Goal: Information Seeking & Learning: Learn about a topic

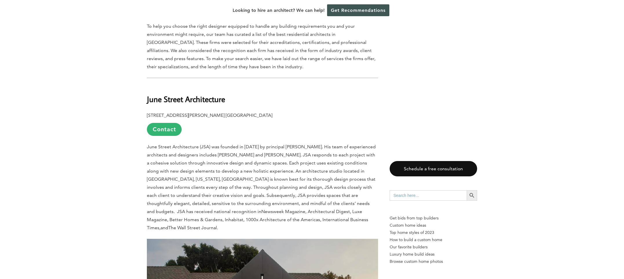
scroll to position [355, 0]
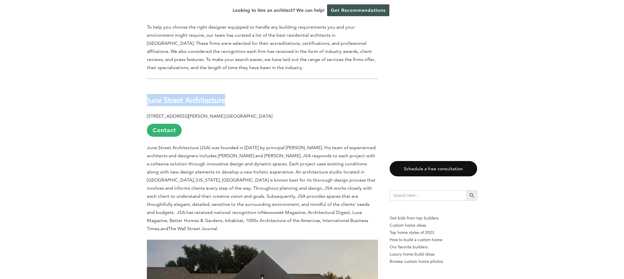
drag, startPoint x: 232, startPoint y: 98, endPoint x: 149, endPoint y: 101, distance: 82.8
copy b "June Street Architecture"
drag, startPoint x: 160, startPoint y: 100, endPoint x: 448, endPoint y: 4, distance: 303.6
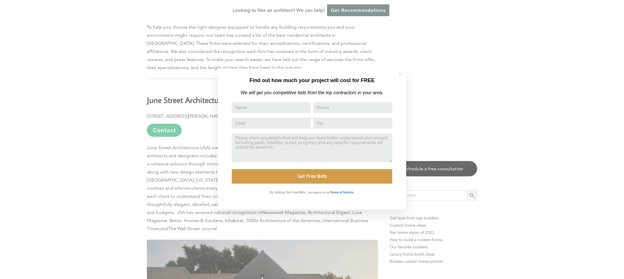
click at [398, 73] on icon at bounding box center [400, 74] width 4 height 4
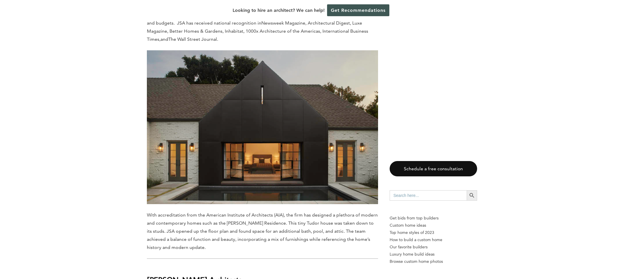
scroll to position [792, 0]
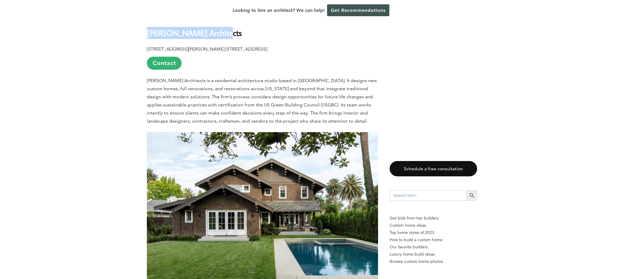
drag, startPoint x: 143, startPoint y: 25, endPoint x: 219, endPoint y: 25, distance: 75.9
copy b "[PERSON_NAME] Architects"
drag, startPoint x: 206, startPoint y: 25, endPoint x: 105, endPoint y: 15, distance: 101.3
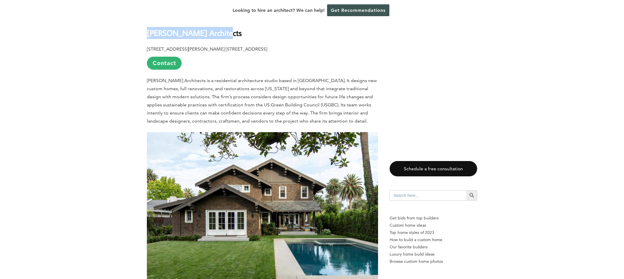
copy b "[PERSON_NAME] Architects"
drag, startPoint x: 176, startPoint y: 28, endPoint x: 153, endPoint y: 13, distance: 27.1
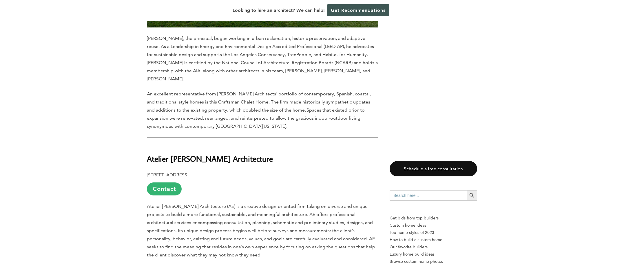
scroll to position [1073, 0]
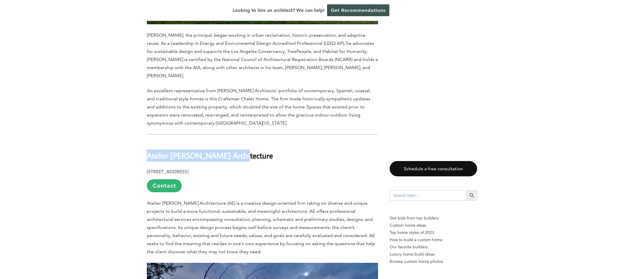
drag, startPoint x: 146, startPoint y: 140, endPoint x: 226, endPoint y: 142, distance: 80.2
copy b "Atelier [PERSON_NAME] Architecture"
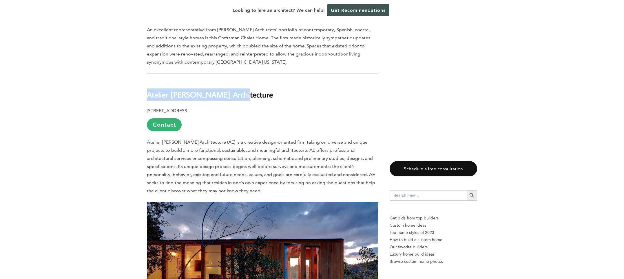
scroll to position [1150, 0]
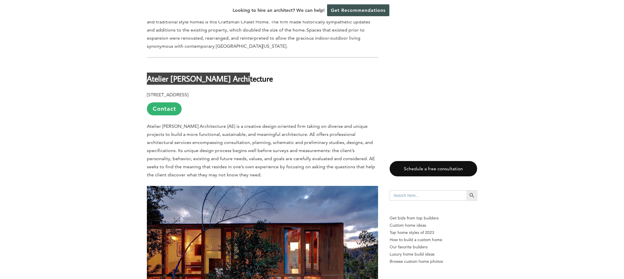
drag, startPoint x: 214, startPoint y: 140, endPoint x: 585, endPoint y: 2, distance: 395.6
copy b "Atelier [PERSON_NAME] Architecture"
drag, startPoint x: 197, startPoint y: 59, endPoint x: 190, endPoint y: 1, distance: 58.4
